Goal: Information Seeking & Learning: Check status

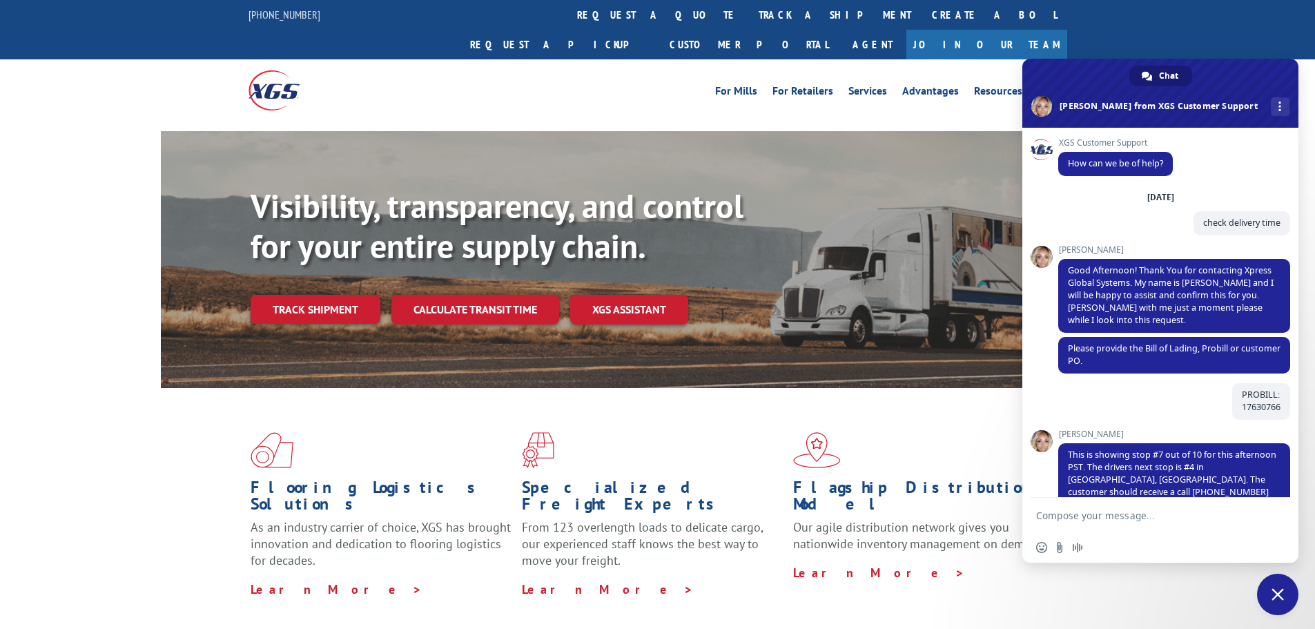
scroll to position [409, 0]
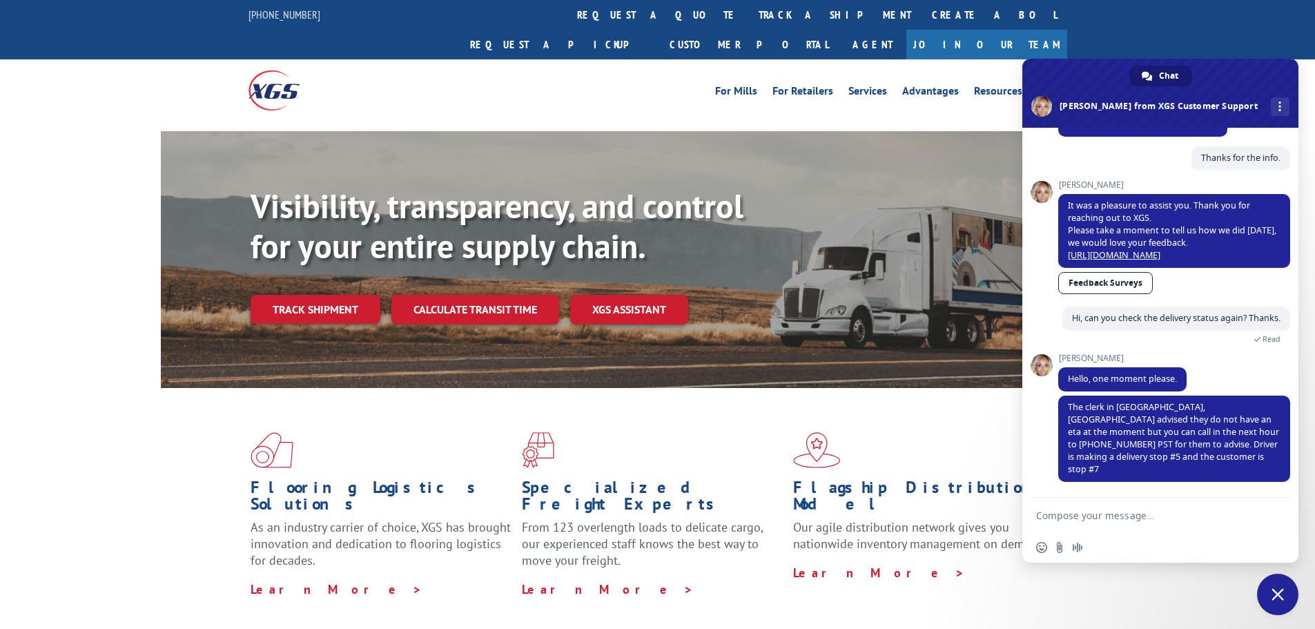
click at [50, 169] on div "Visibility, transparency, and control for your entire supply chain. Track shipm…" at bounding box center [657, 273] width 1315 height 284
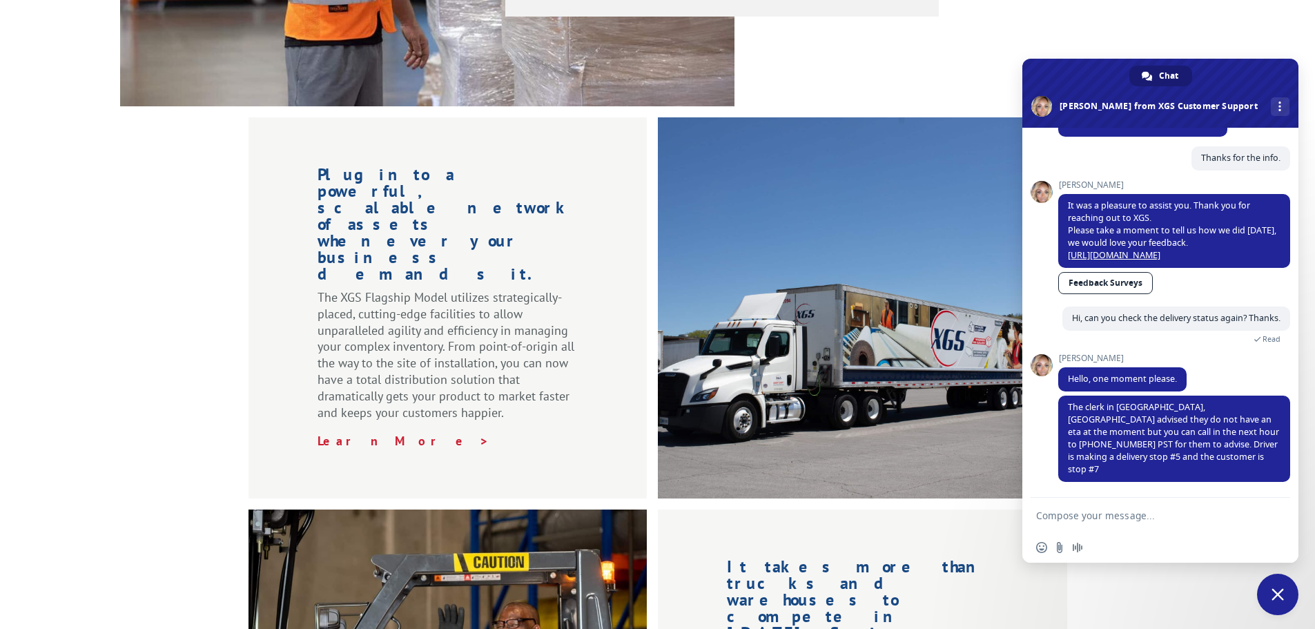
scroll to position [1519, 0]
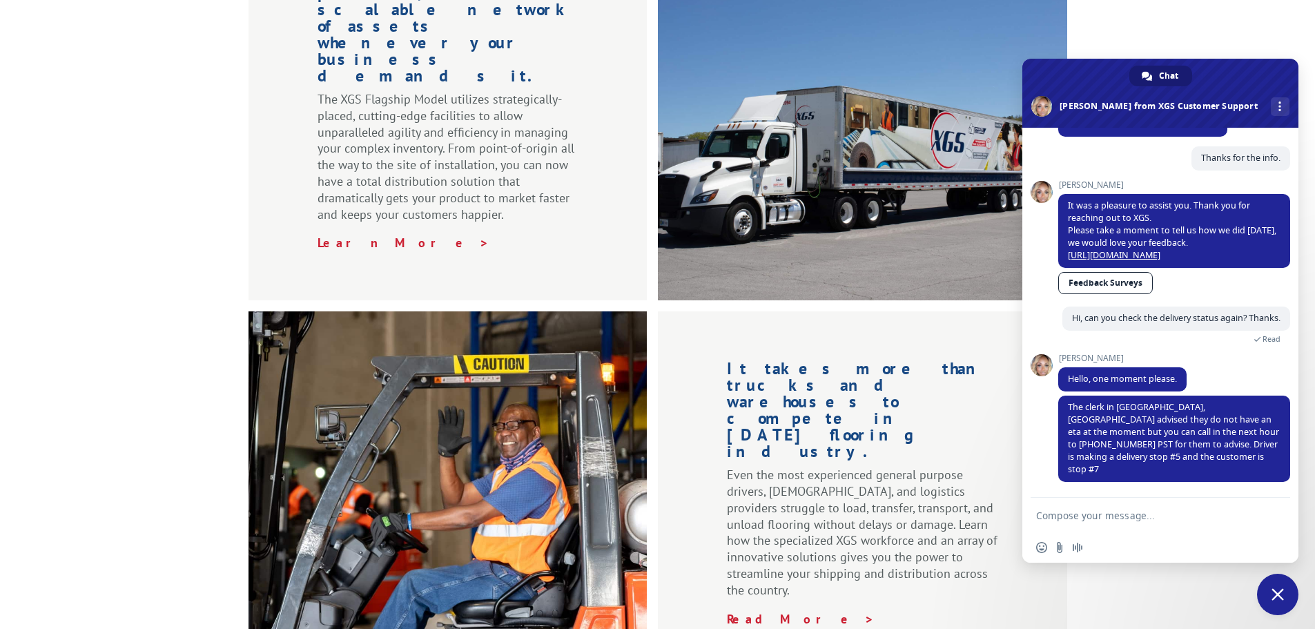
click at [101, 196] on div "Plug into a powerful, scalable network of assets whenever your business demands…" at bounding box center [657, 297] width 1315 height 757
click at [84, 196] on div "Plug into a powerful, scalable network of assets whenever your business demands…" at bounding box center [657, 297] width 1315 height 757
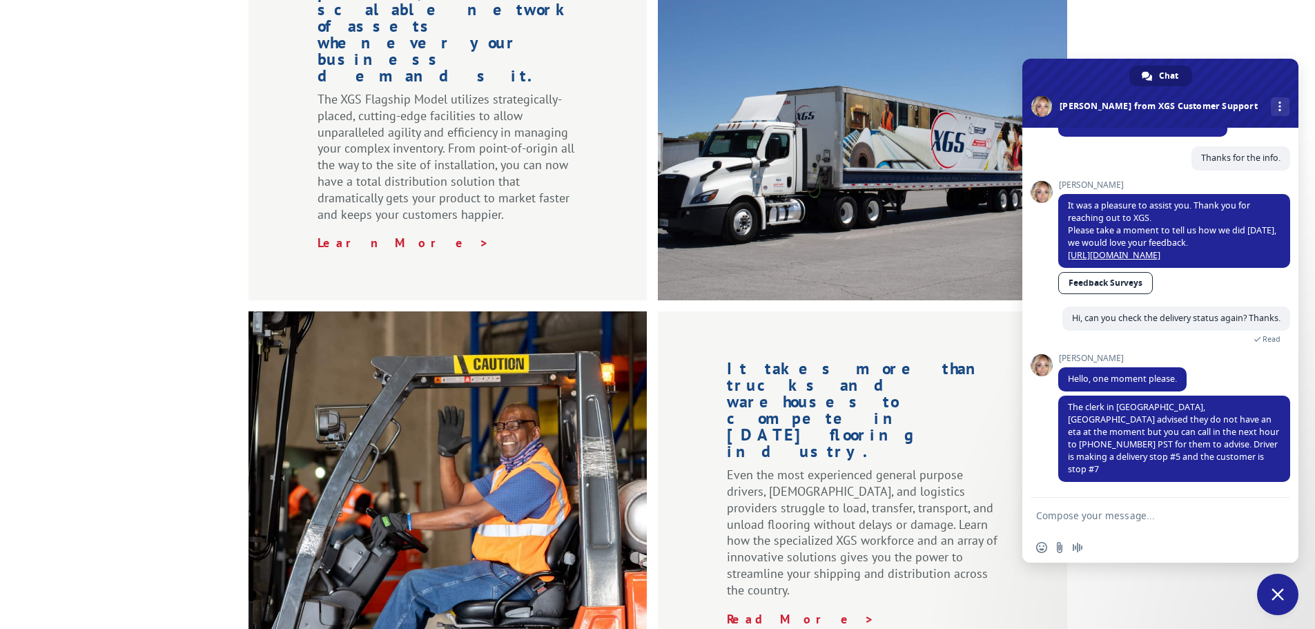
click at [1278, 606] on span "Close chat" at bounding box center [1277, 594] width 41 height 41
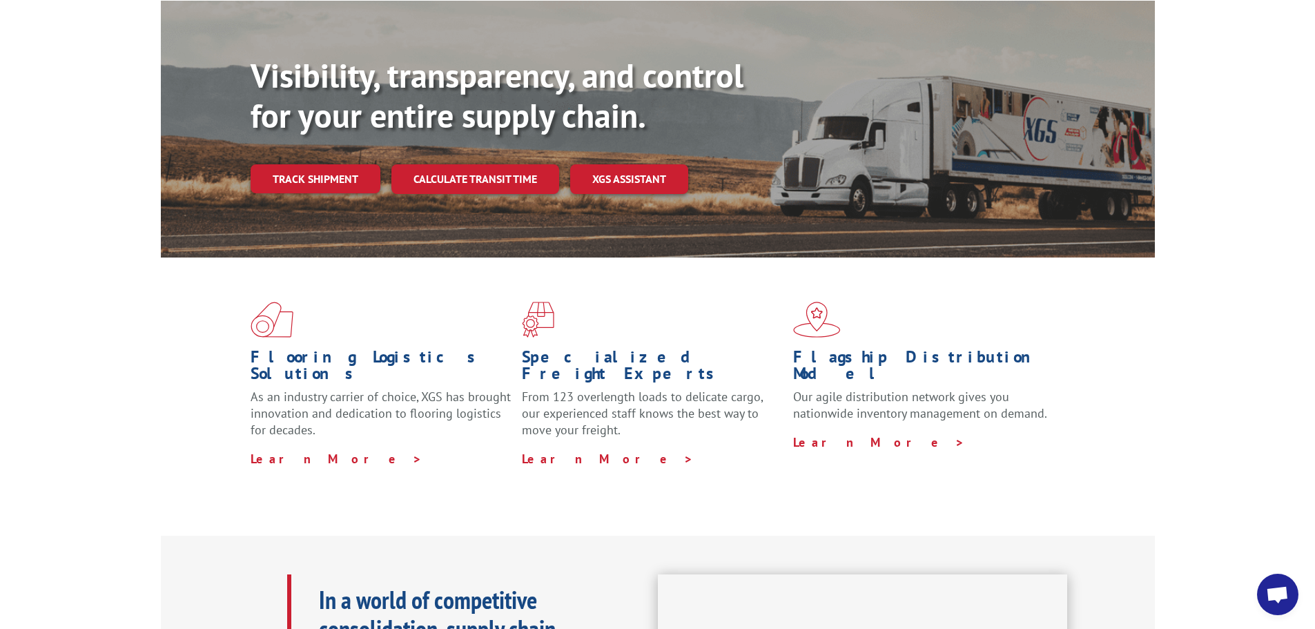
scroll to position [101, 0]
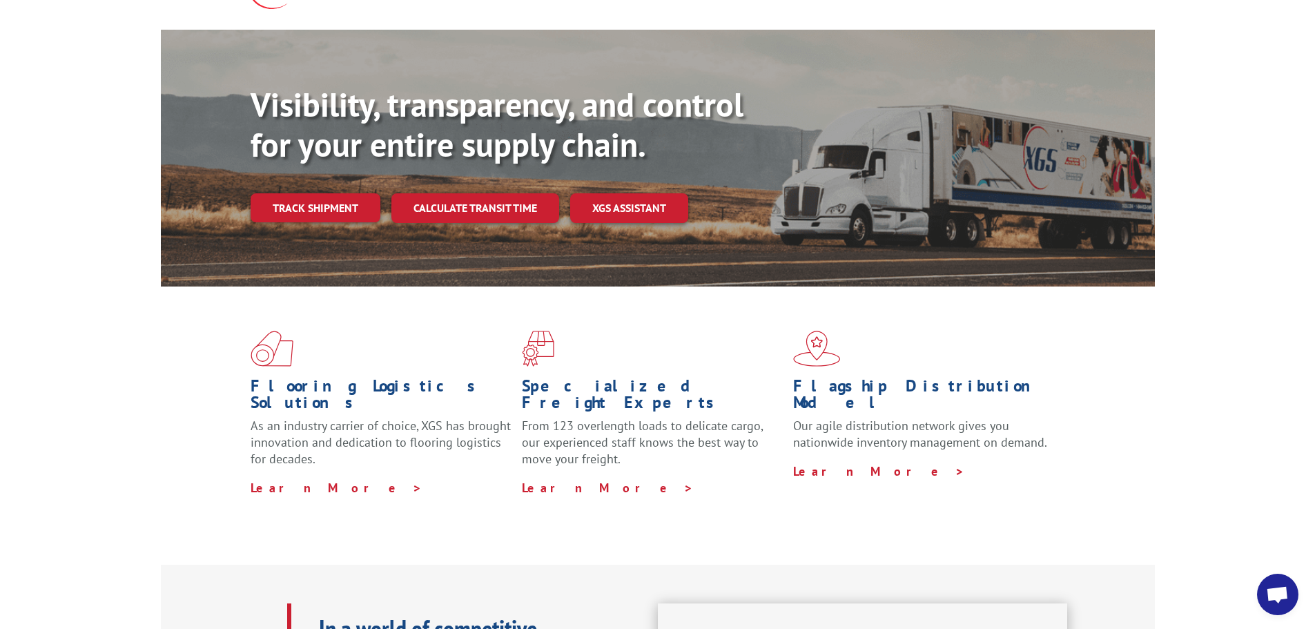
click at [788, 467] on div "Flooring Logistics Solutions As an industry carrier of choice, XGS has brought …" at bounding box center [658, 412] width 994 height 253
click at [787, 467] on div "Flooring Logistics Solutions As an industry carrier of choice, XGS has brought …" at bounding box center [658, 412] width 994 height 253
click at [40, 317] on div "Flooring Logistics Solutions As an industry carrier of choice, XGS has brought …" at bounding box center [657, 425] width 1315 height 278
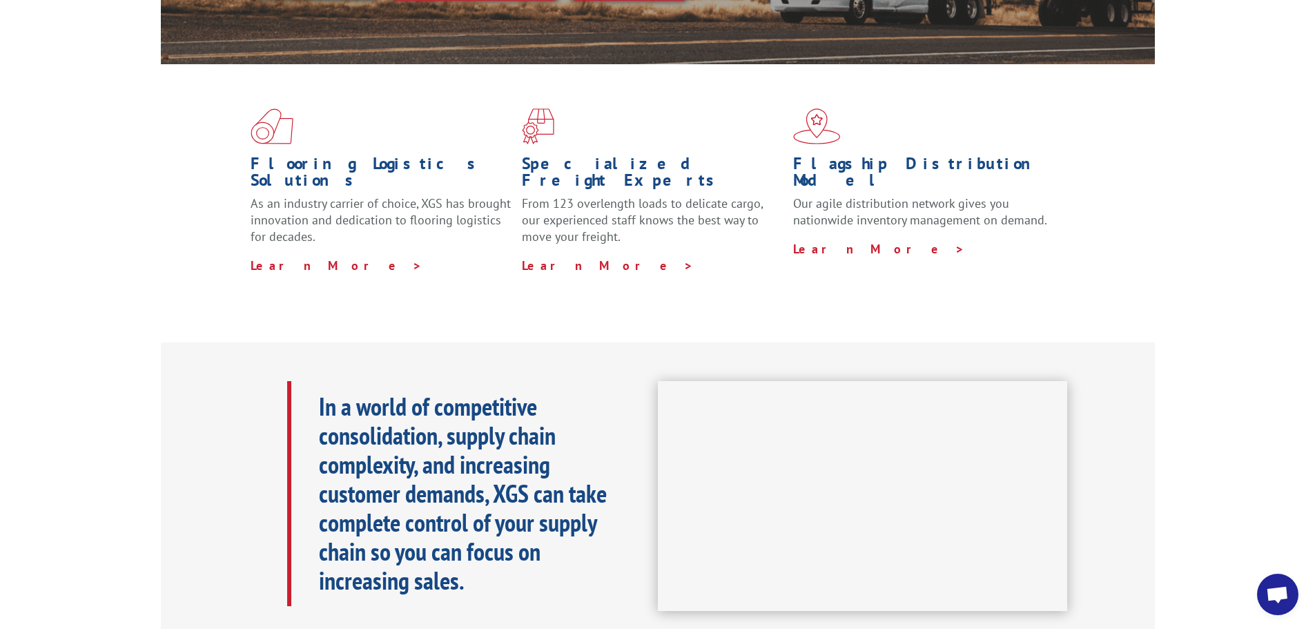
scroll to position [414, 0]
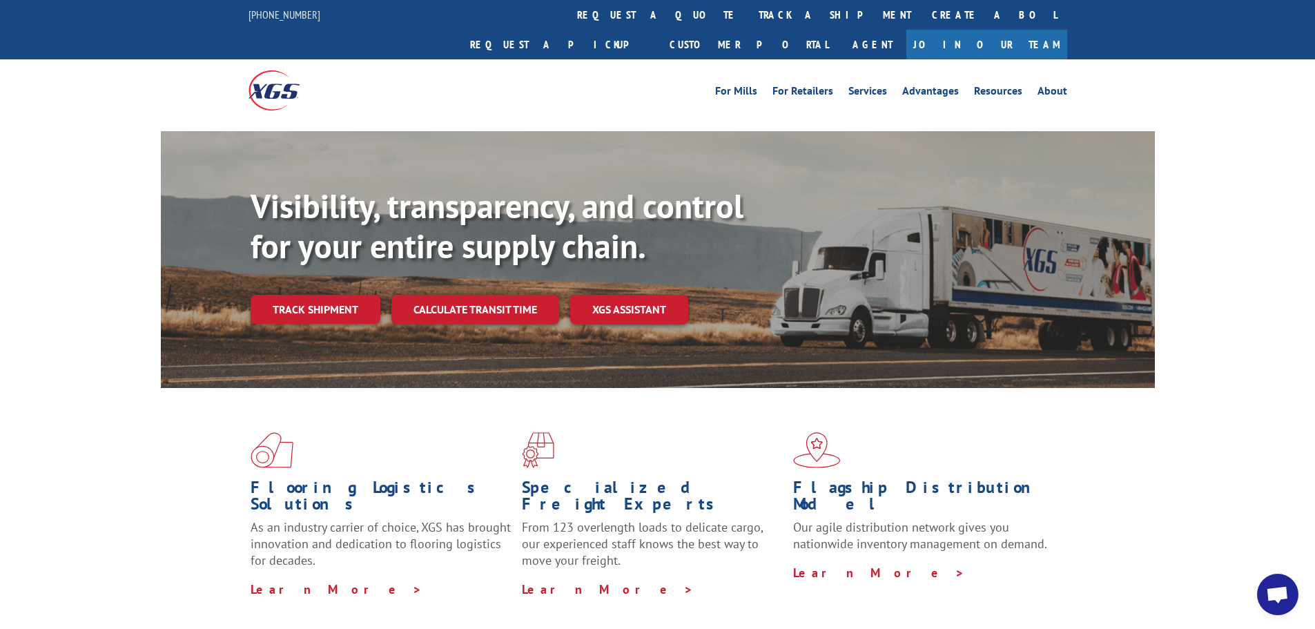
scroll to position [409, 0]
click at [1247, 169] on div "Visibility, transparency, and control for your entire supply chain. Track shipm…" at bounding box center [657, 273] width 1315 height 284
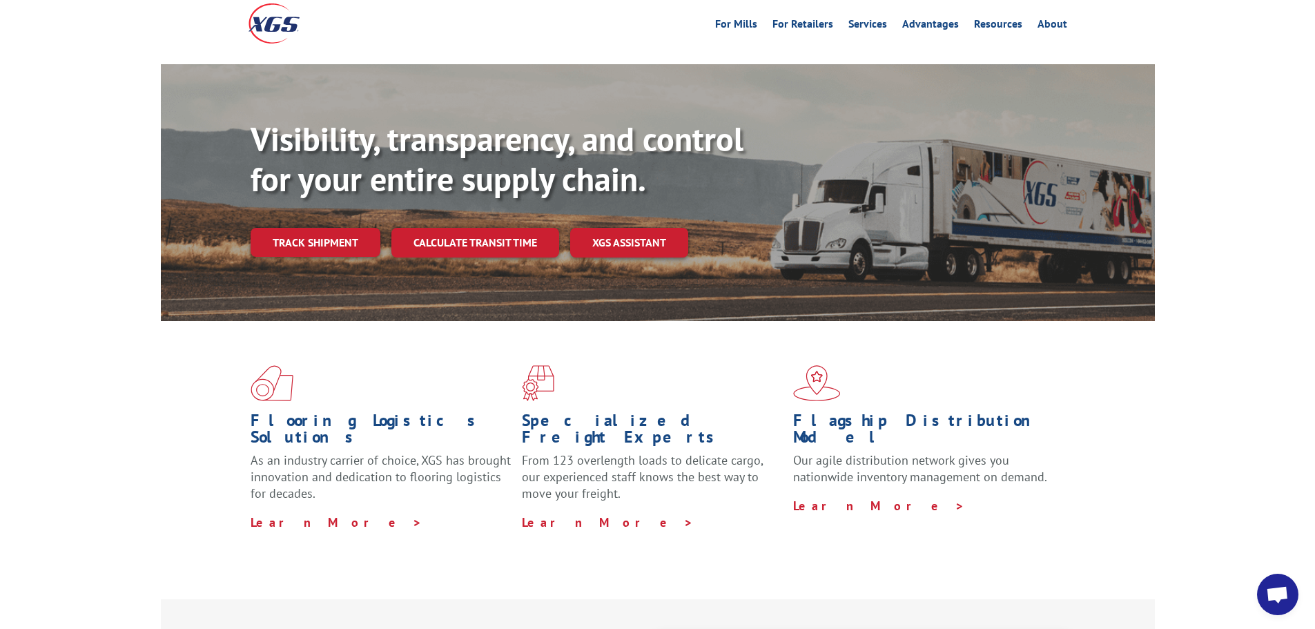
scroll to position [0, 0]
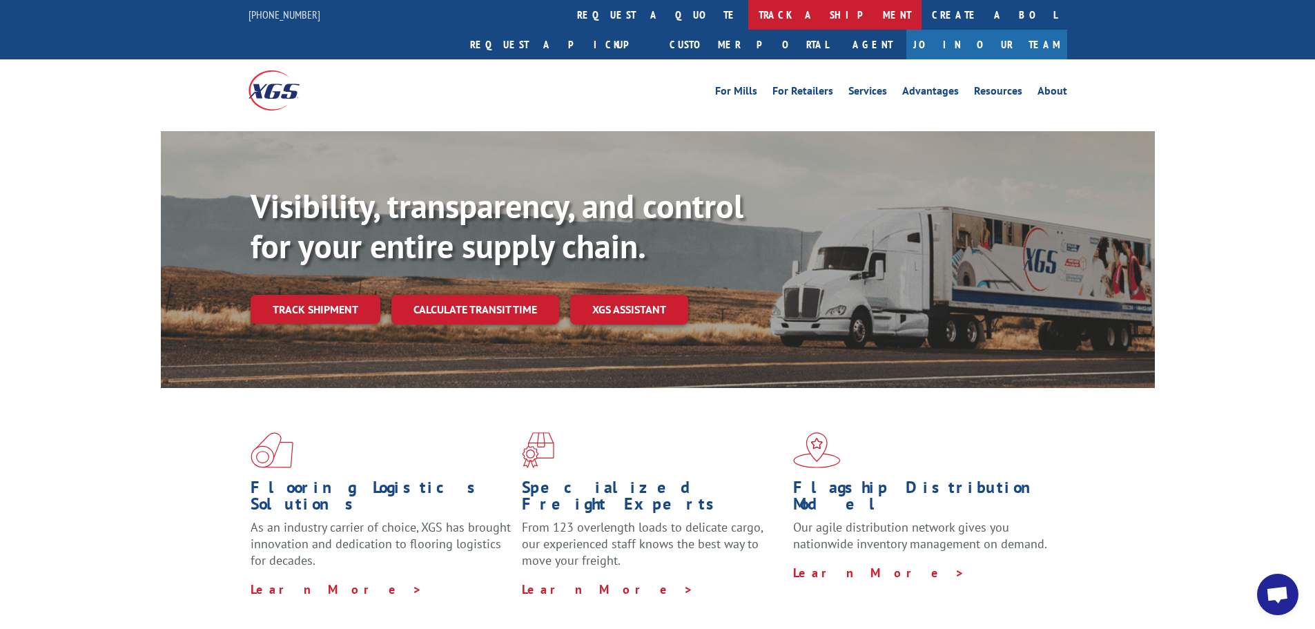
click at [748, 21] on link "track a shipment" at bounding box center [834, 15] width 173 height 30
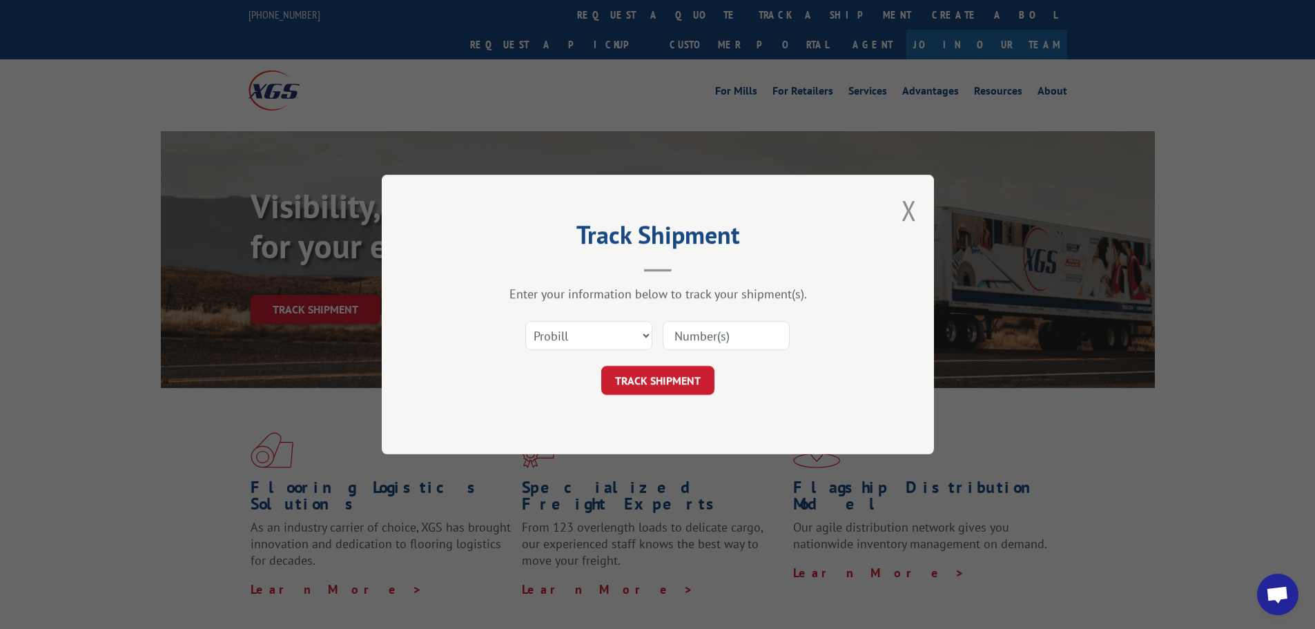
click at [723, 333] on input at bounding box center [726, 335] width 127 height 29
type input "17630766"
click at [688, 389] on button "TRACK SHIPMENT" at bounding box center [657, 380] width 113 height 29
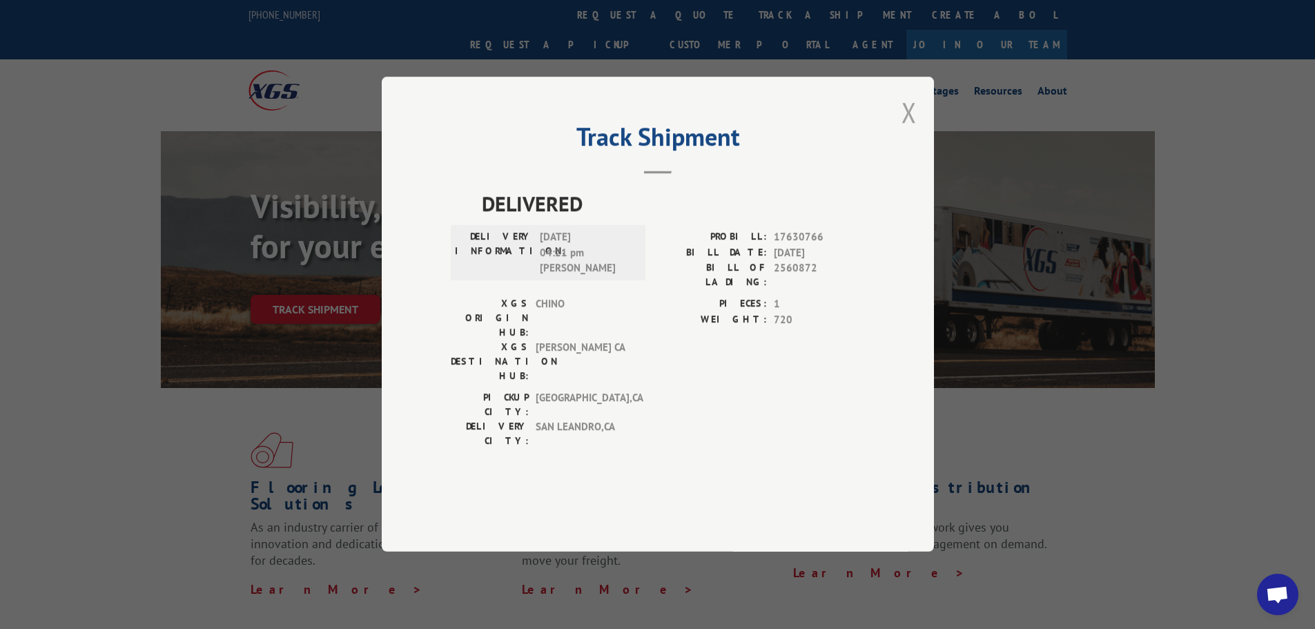
click at [907, 130] on button "Close modal" at bounding box center [909, 112] width 15 height 37
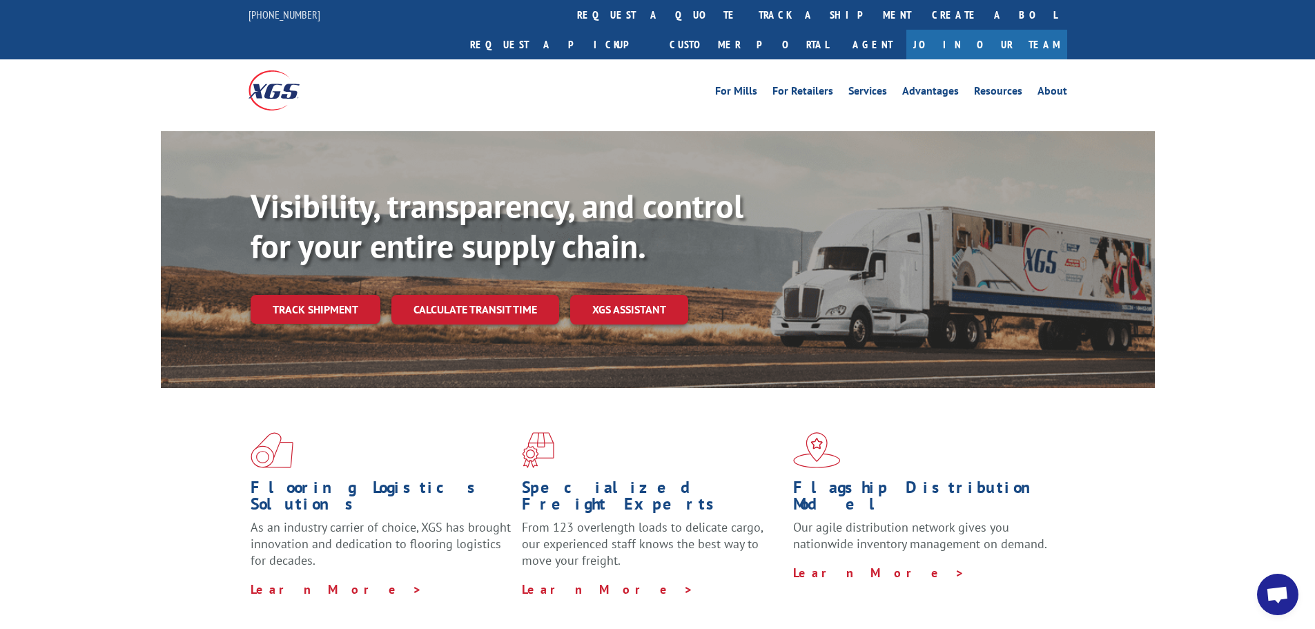
click at [1275, 215] on div "Visibility, transparency, and control for your entire supply chain. Track shipm…" at bounding box center [657, 273] width 1315 height 284
click at [1281, 245] on div "Visibility, transparency, and control for your entire supply chain. Track shipm…" at bounding box center [657, 273] width 1315 height 284
click at [93, 233] on div "Visibility, transparency, and control for your entire supply chain. Track shipm…" at bounding box center [657, 273] width 1315 height 284
click at [580, 87] on div "For Mills For Retailers Services Advantages Resources About For Mills For Retai…" at bounding box center [658, 89] width 819 height 61
